Goal: Check status: Check status

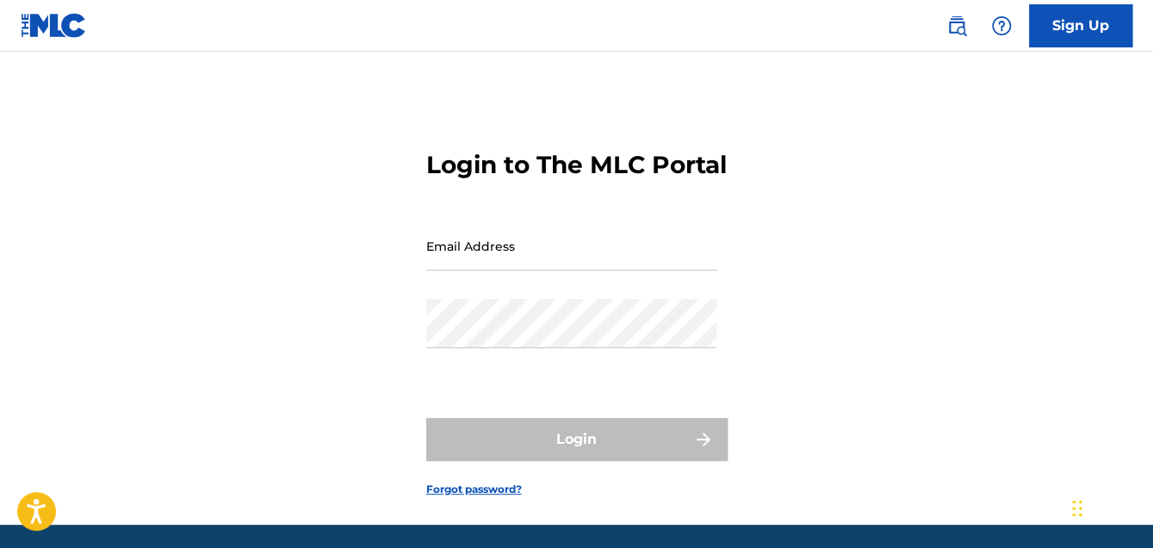
click at [556, 270] on input "Email Address" at bounding box center [571, 245] width 291 height 49
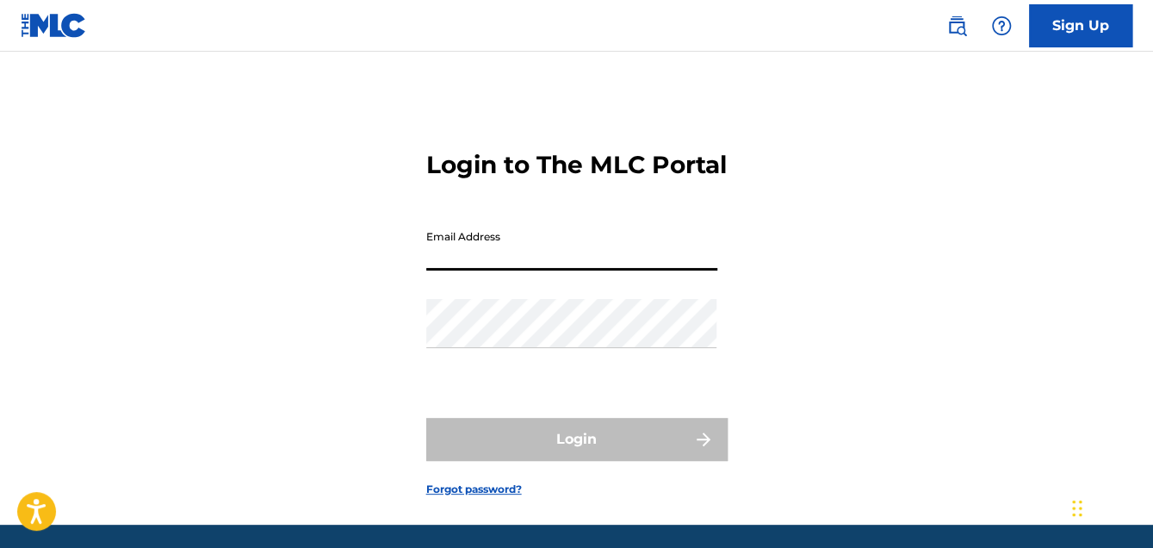
type input "[PERSON_NAME][EMAIL_ADDRESS][DOMAIN_NAME]"
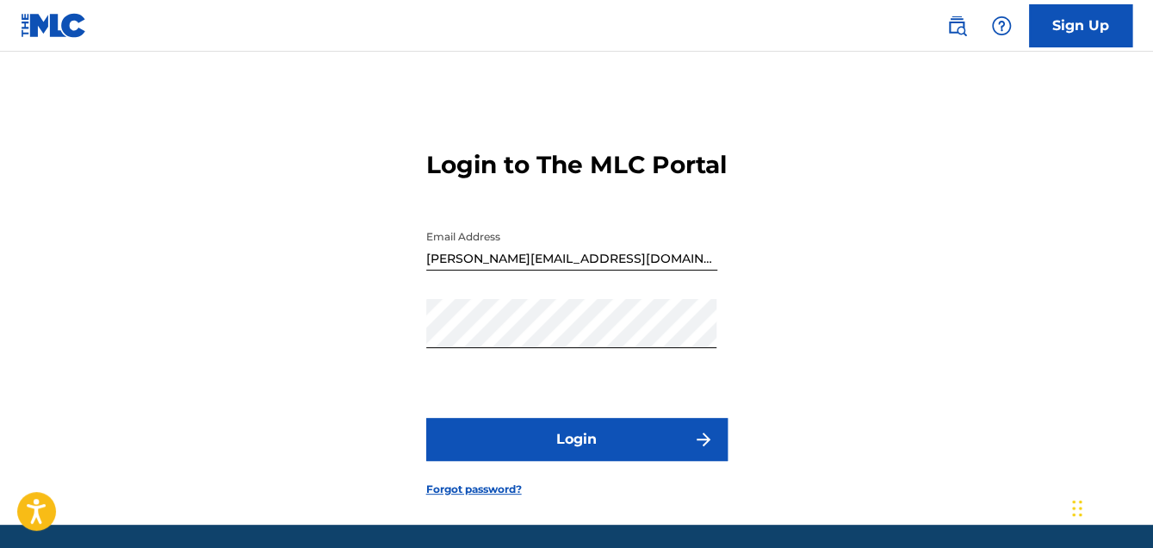
click at [572, 459] on button "Login" at bounding box center [576, 439] width 301 height 43
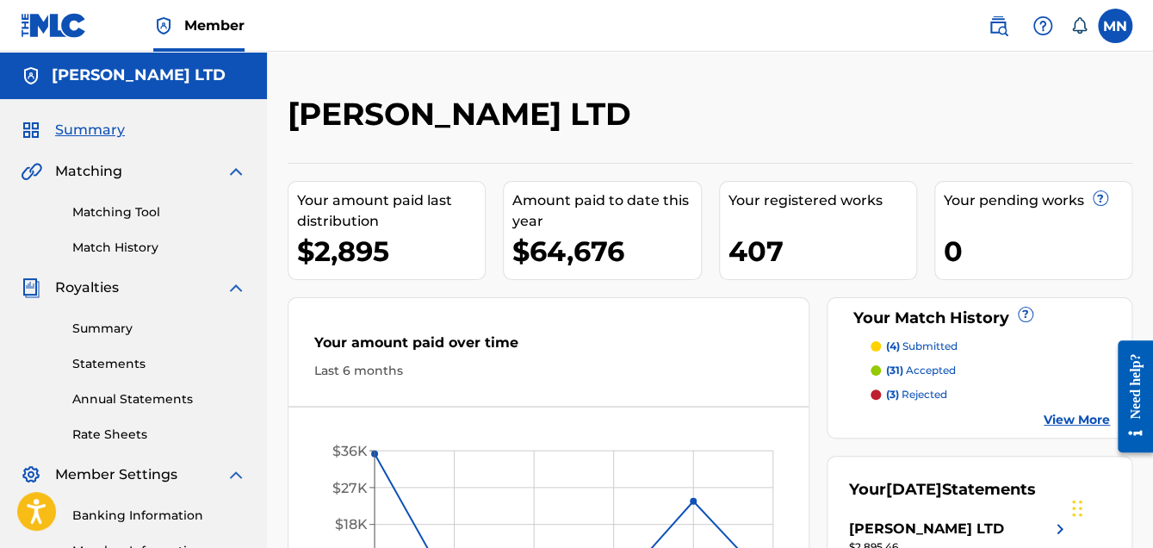
click at [90, 125] on span "Summary" at bounding box center [90, 130] width 70 height 21
click at [128, 366] on link "Statements" at bounding box center [159, 364] width 174 height 18
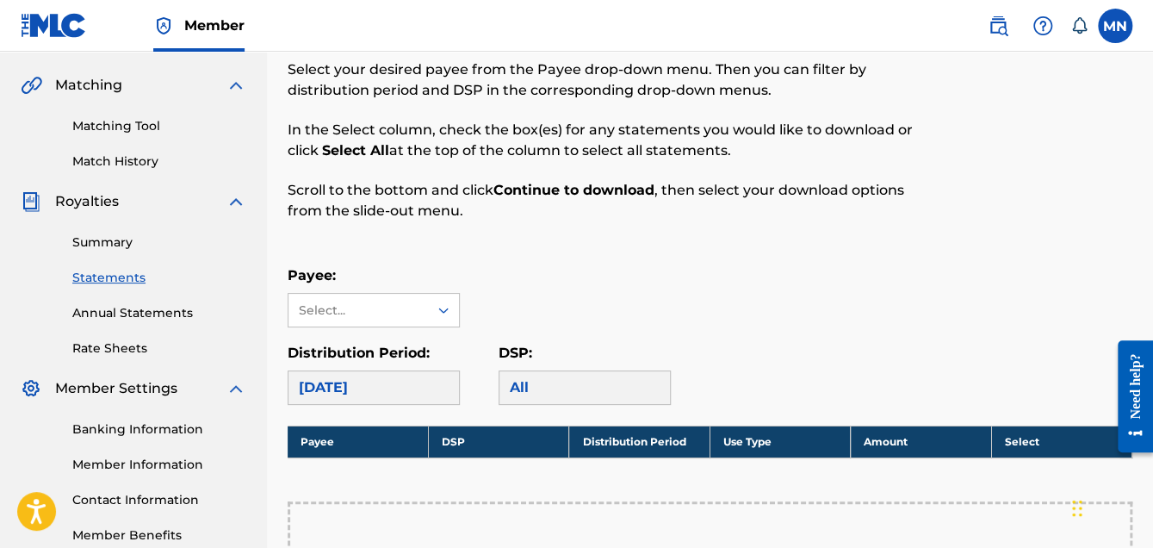
scroll to position [258, 0]
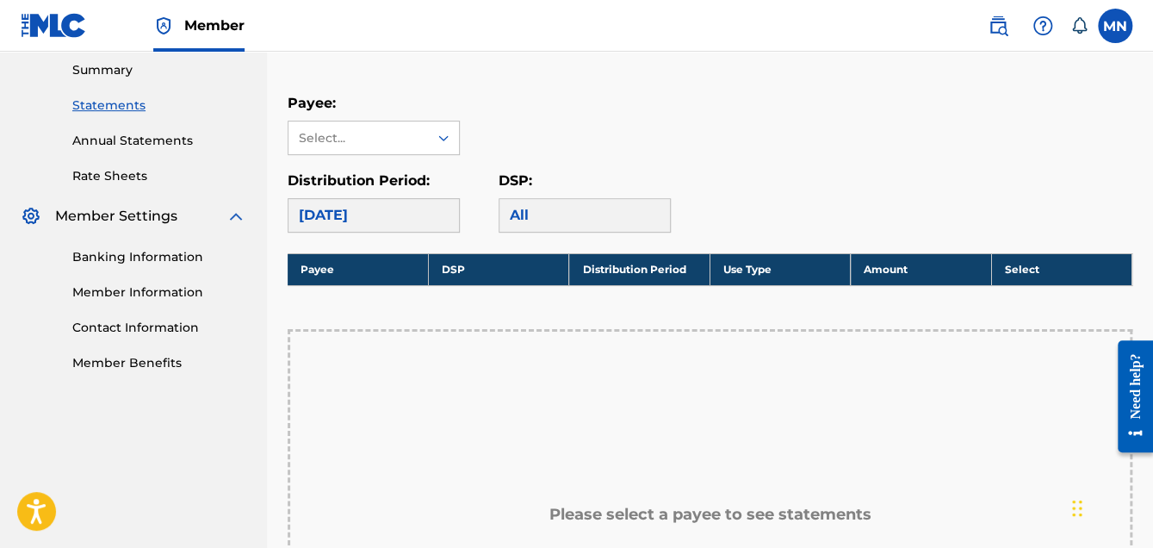
click at [442, 214] on div "[DATE]" at bounding box center [374, 215] width 172 height 34
click at [596, 212] on div "All" at bounding box center [585, 215] width 172 height 34
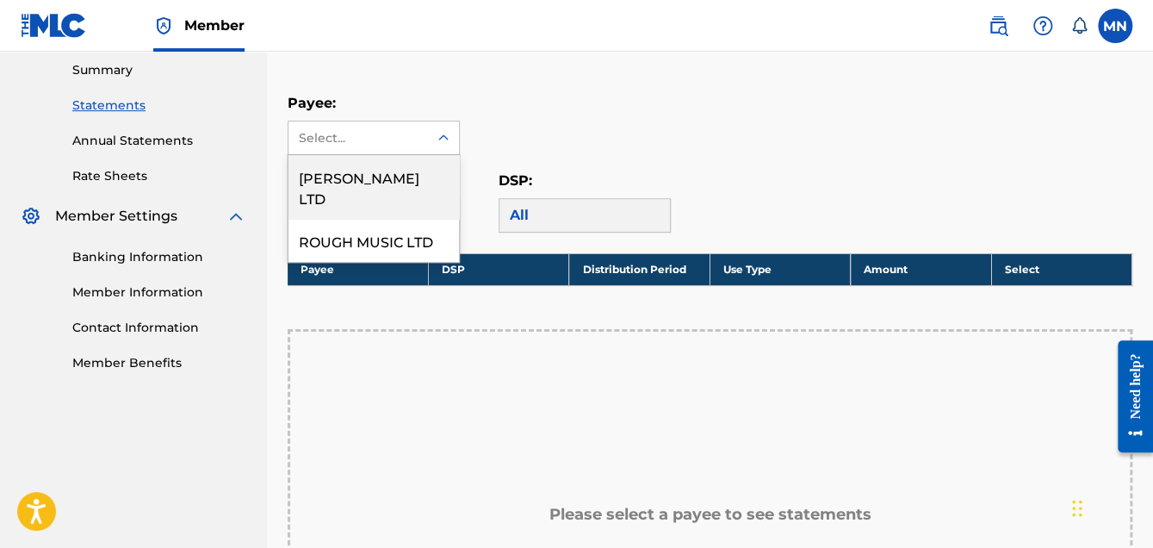
click at [444, 133] on icon at bounding box center [443, 137] width 17 height 17
click at [383, 170] on div "[PERSON_NAME] LTD" at bounding box center [374, 187] width 171 height 64
